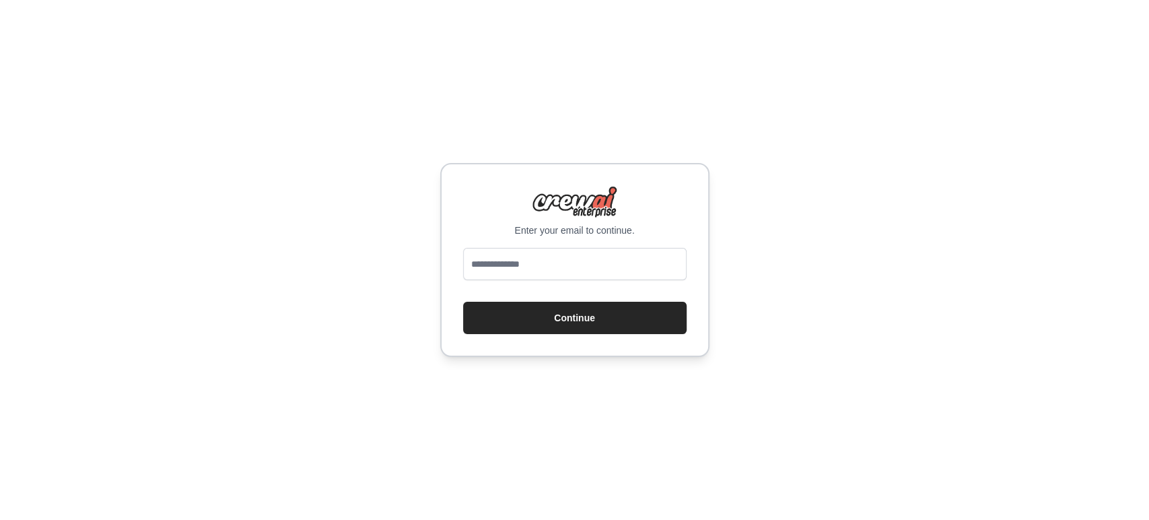
type input "**********"
click at [579, 326] on button "Continue" at bounding box center [574, 317] width 223 height 32
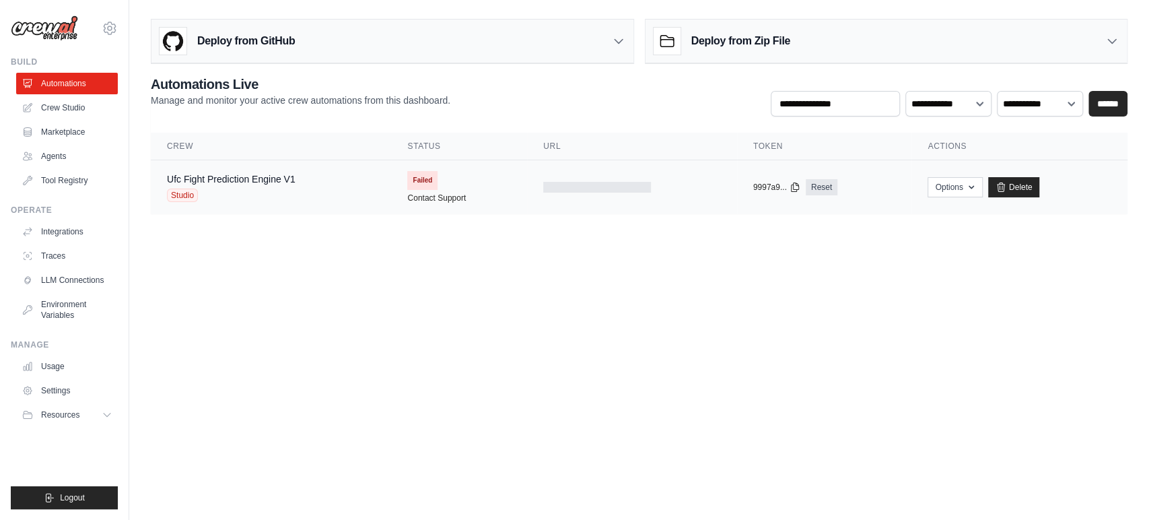
click at [274, 190] on div "Studio" at bounding box center [231, 194] width 129 height 13
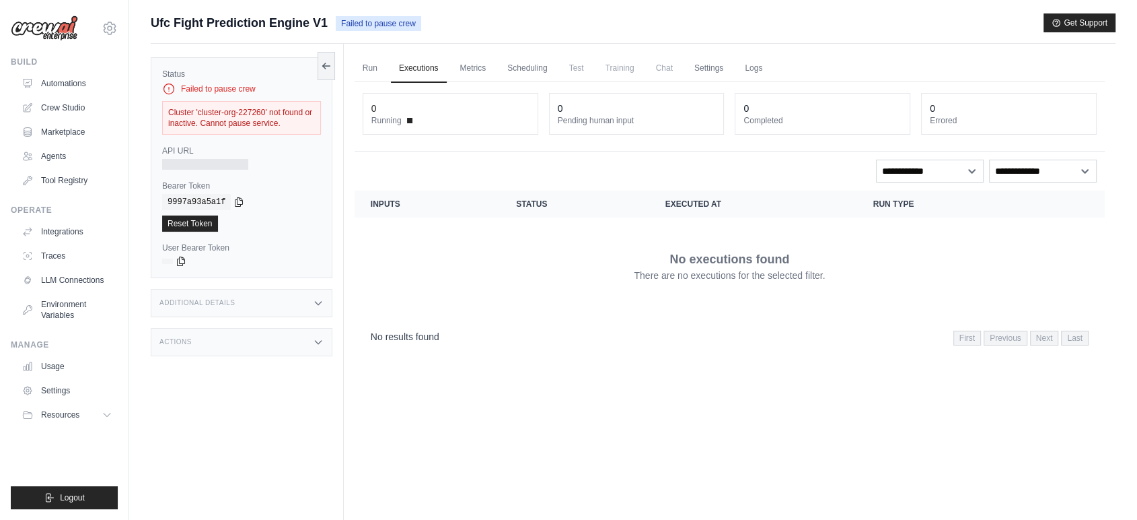
click at [178, 220] on div "copied" at bounding box center [182, 215] width 29 height 16
click at [184, 225] on link "Reset Token" at bounding box center [190, 223] width 56 height 16
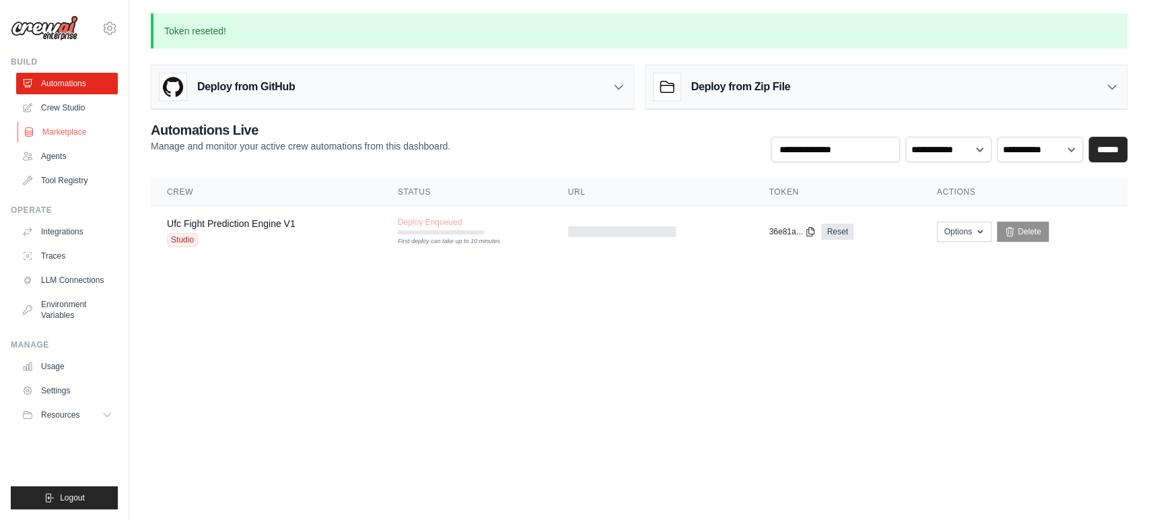
click at [59, 128] on link "Marketplace" at bounding box center [68, 132] width 102 height 22
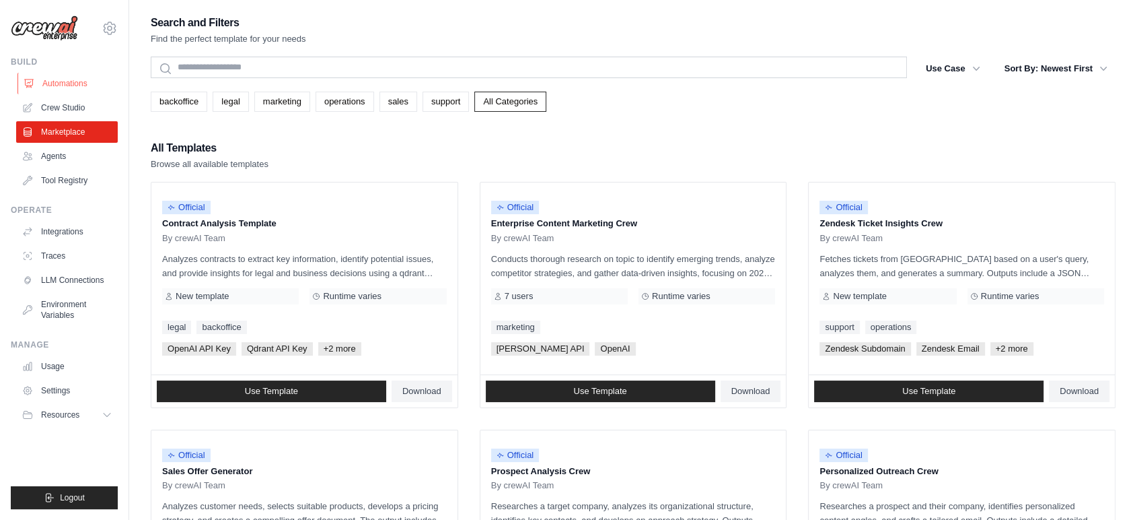
click at [61, 92] on link "Automations" at bounding box center [68, 84] width 102 height 22
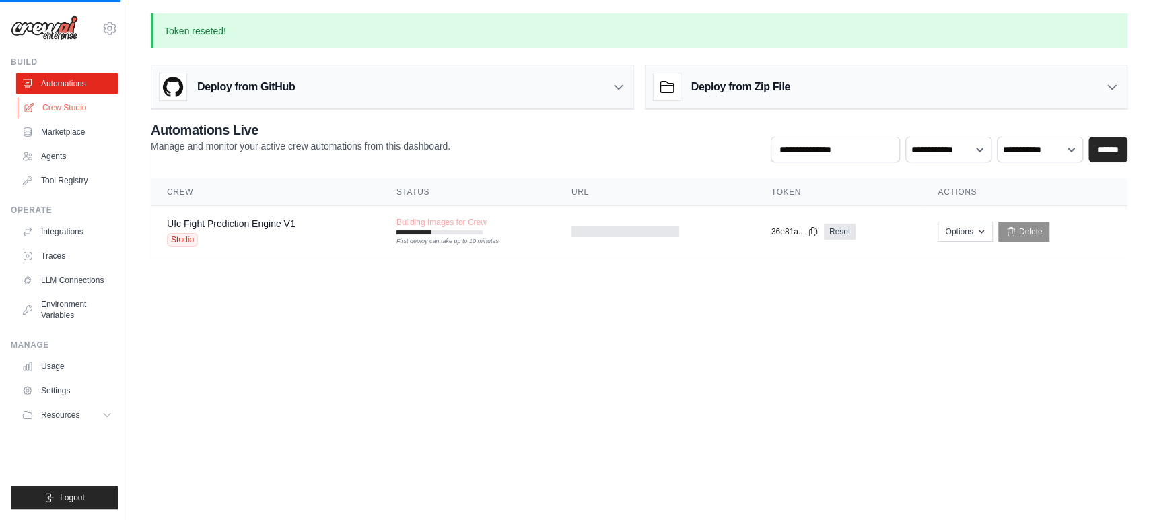
click at [61, 112] on link "Crew Studio" at bounding box center [68, 108] width 102 height 22
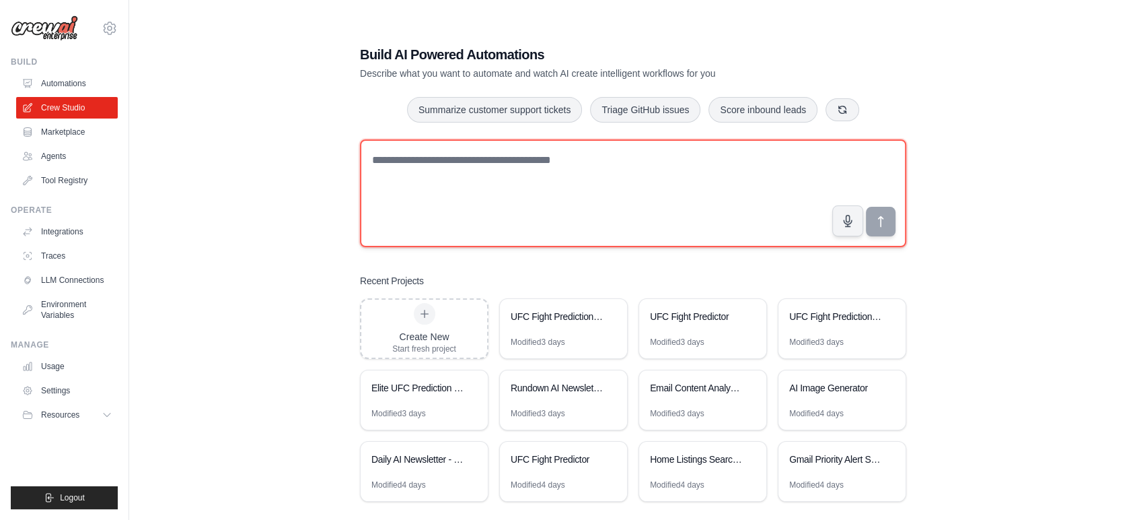
click at [456, 203] on textarea at bounding box center [633, 193] width 546 height 108
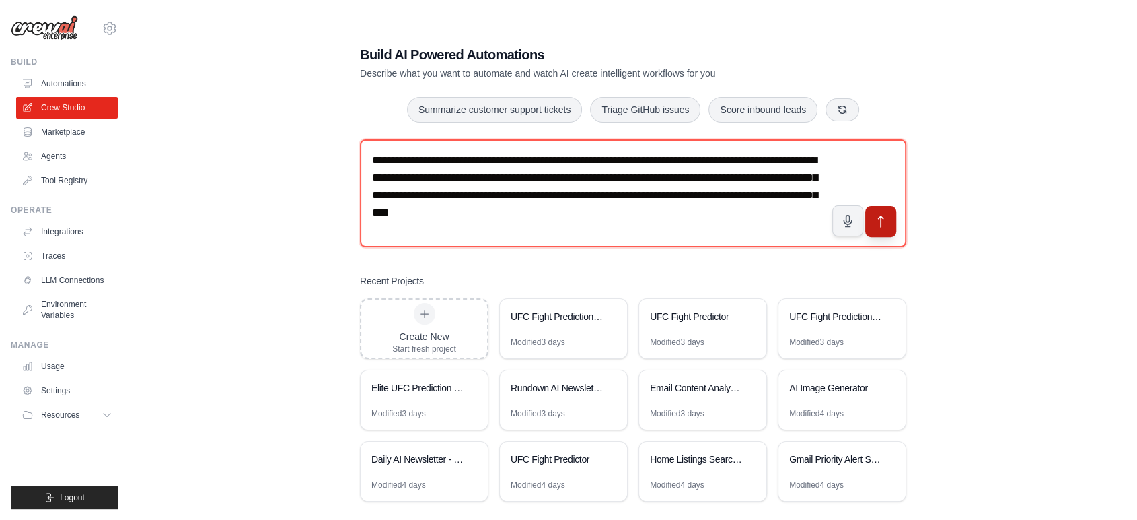
type textarea "**********"
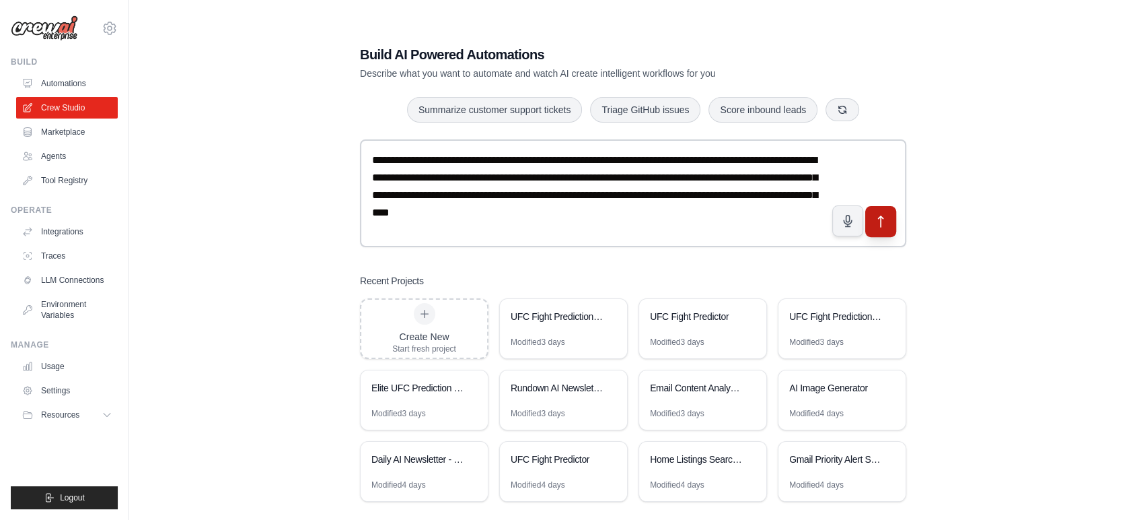
click at [892, 231] on button "submit" at bounding box center [880, 221] width 31 height 31
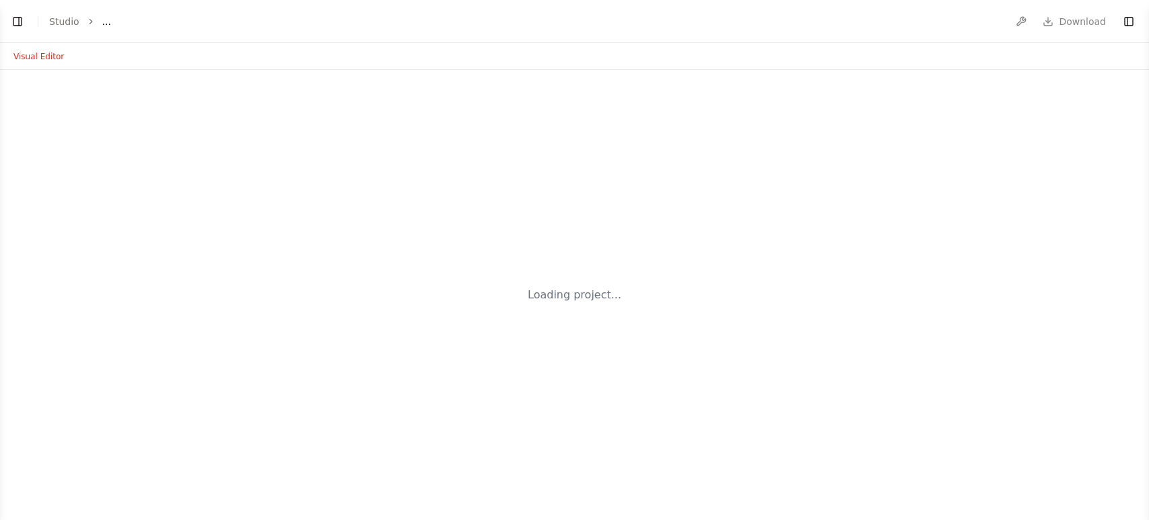
select select "****"
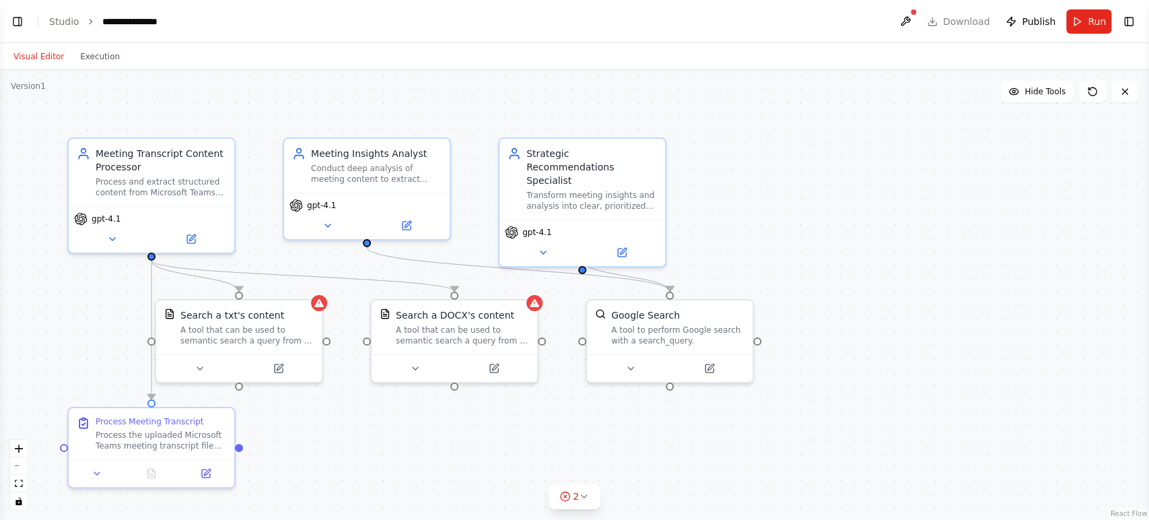
scroll to position [649, 0]
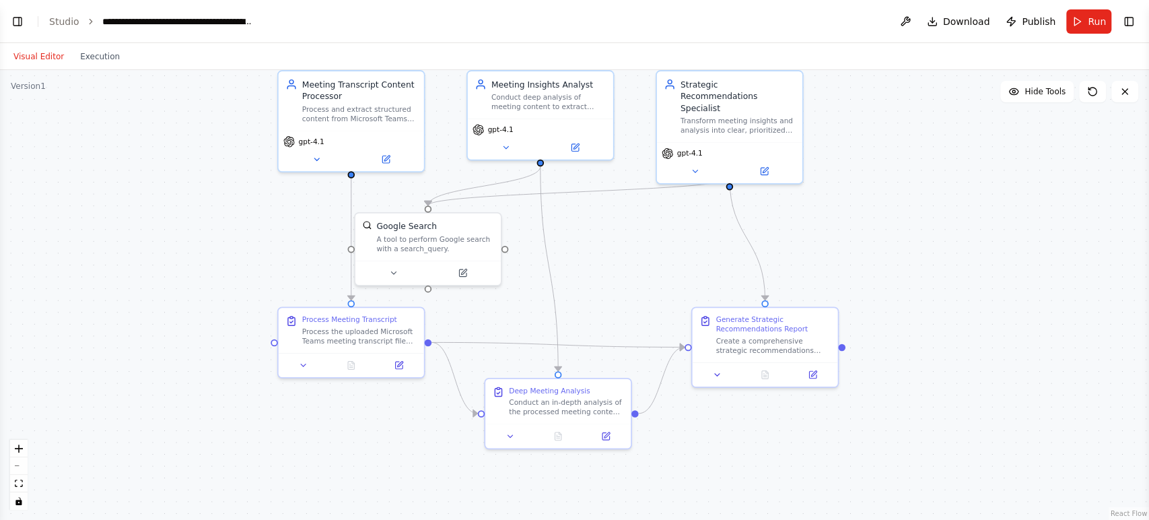
drag, startPoint x: 824, startPoint y: 376, endPoint x: 945, endPoint y: 273, distance: 158.5
click at [945, 273] on div ".deletable-edge-delete-btn { width: 20px; height: 20px; border: 0px solid #ffff…" at bounding box center [574, 295] width 1149 height 450
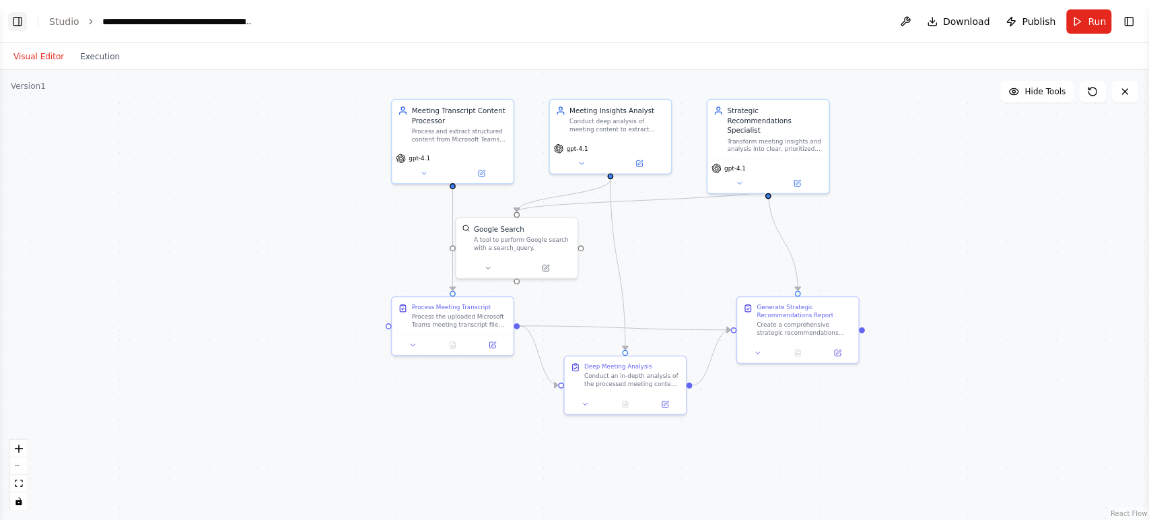
click at [18, 25] on button "Toggle Left Sidebar" at bounding box center [17, 21] width 19 height 19
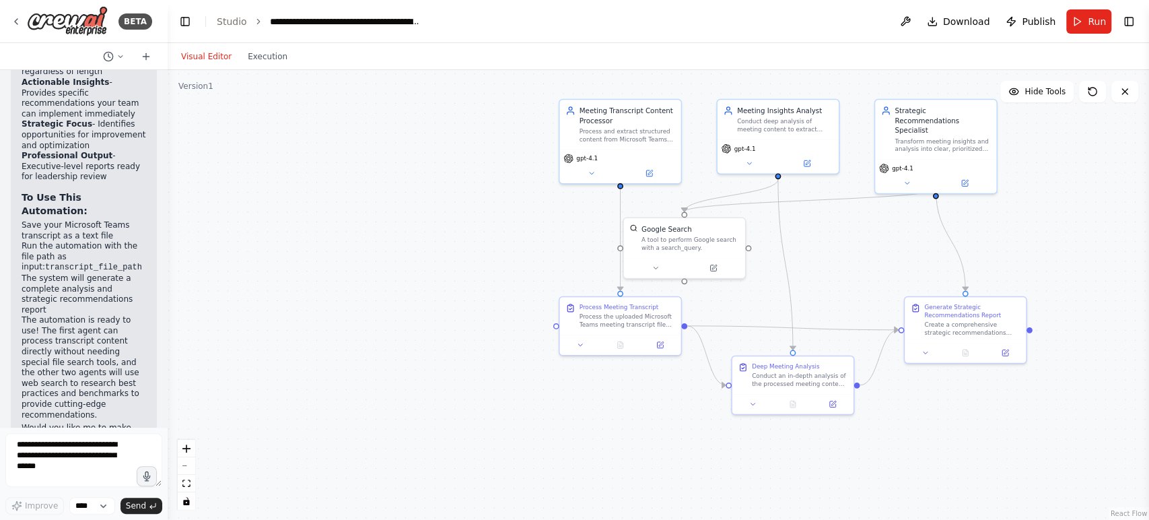
scroll to position [2718, 0]
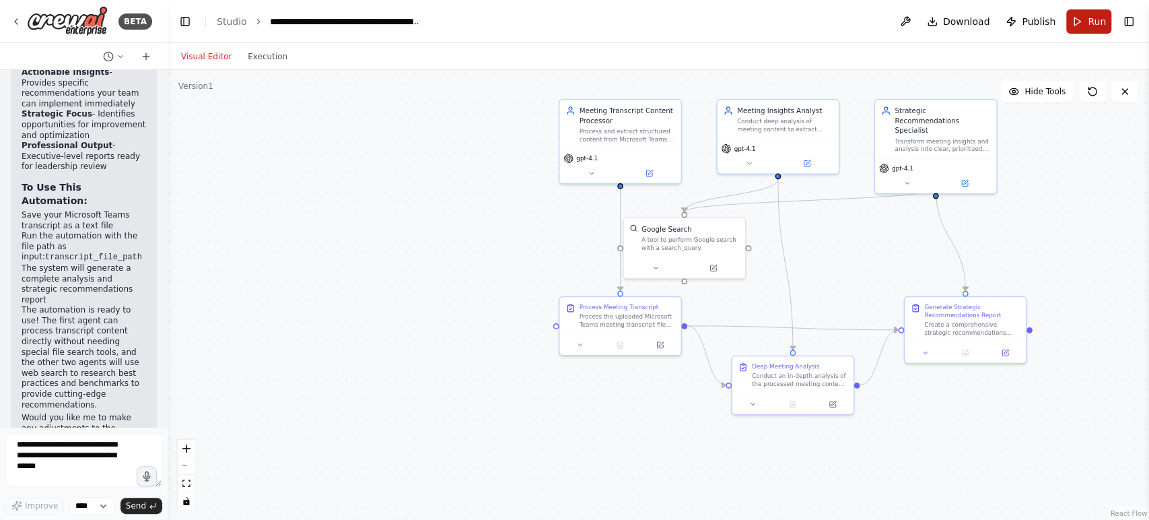
click at [1083, 26] on button "Run" at bounding box center [1088, 21] width 45 height 24
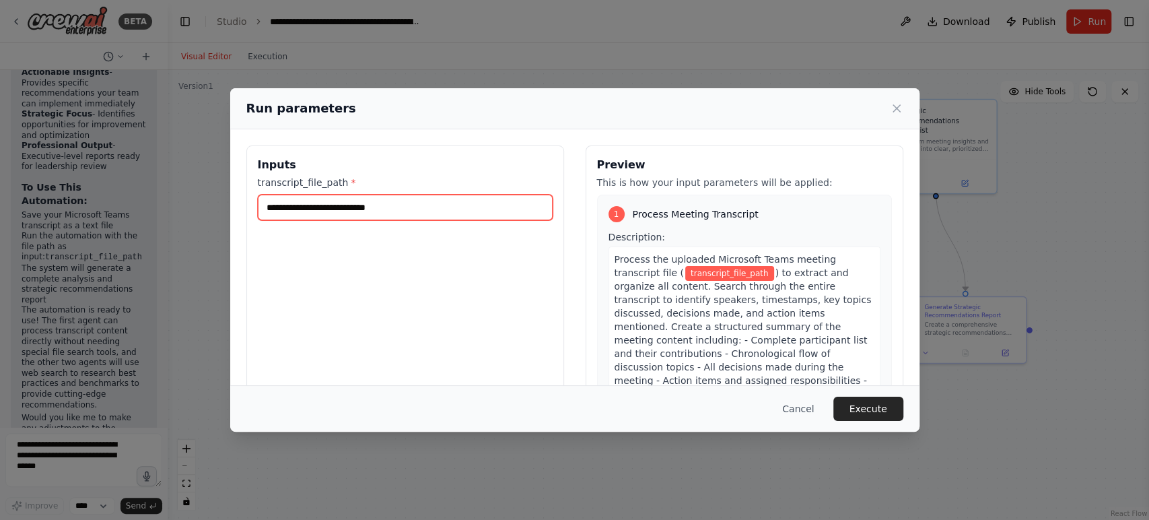
click at [451, 213] on input "transcript_file_path *" at bounding box center [405, 207] width 295 height 26
click at [814, 409] on button "Cancel" at bounding box center [797, 408] width 53 height 24
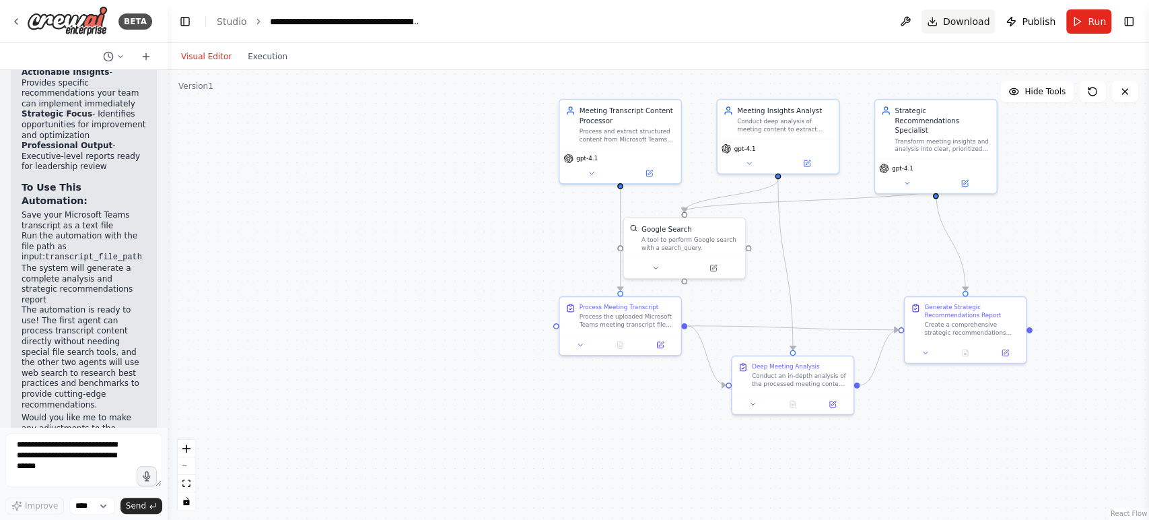
click at [982, 17] on span "Download" at bounding box center [966, 21] width 47 height 13
click at [22, 15] on div "BETA" at bounding box center [81, 21] width 141 height 30
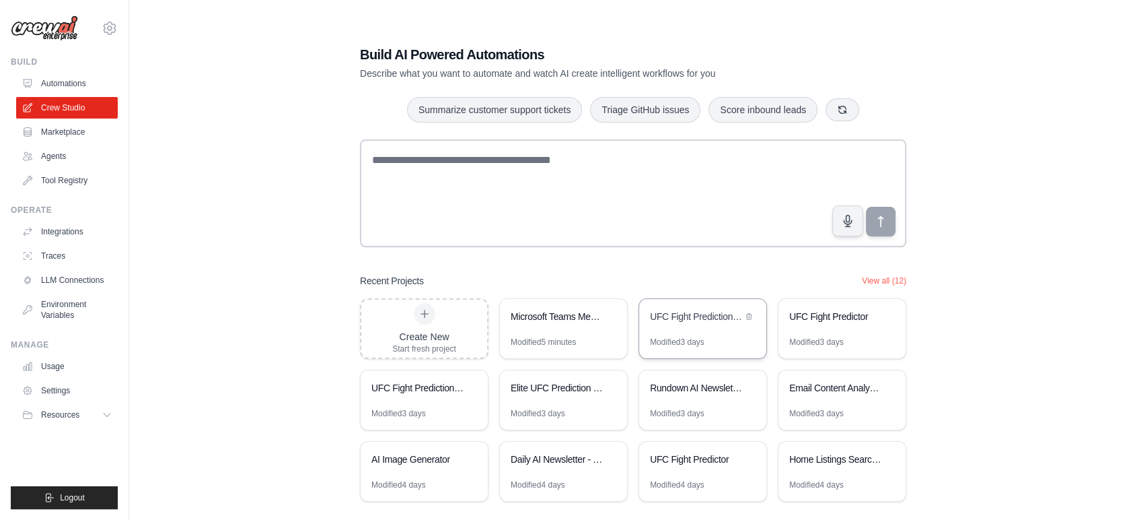
click at [706, 322] on div "UFC Fight Prediction Engine" at bounding box center [696, 316] width 92 height 13
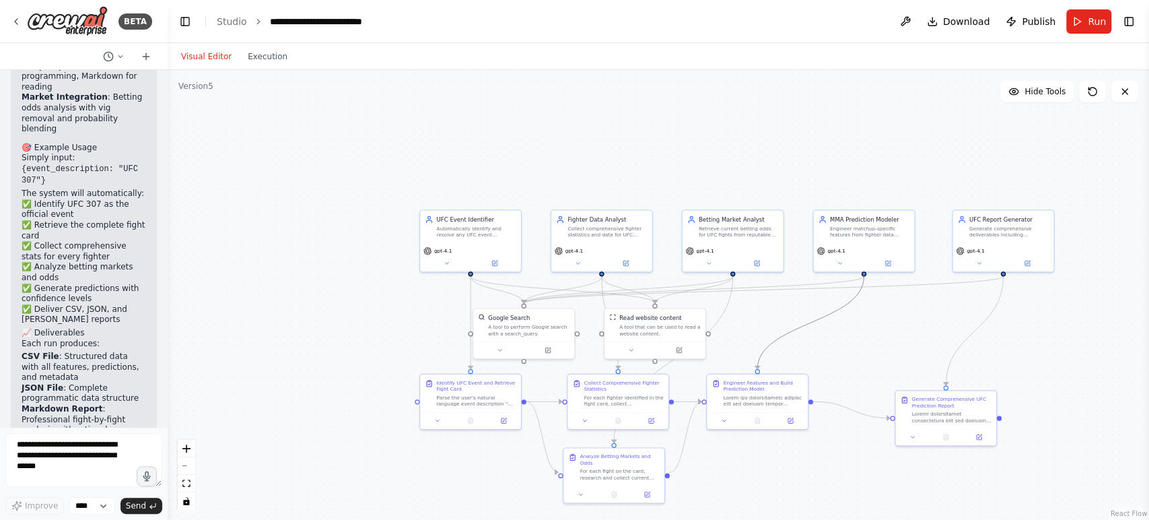
drag, startPoint x: 813, startPoint y: 318, endPoint x: 716, endPoint y: 279, distance: 104.7
click at [378, 168] on div ".deletable-edge-delete-btn { width: 20px; height: 20px; border: 0px solid #ffff…" at bounding box center [378, 168] width 0 height 0
click at [953, 20] on span "Download" at bounding box center [966, 21] width 47 height 13
